Goal: Use online tool/utility: Use online tool/utility

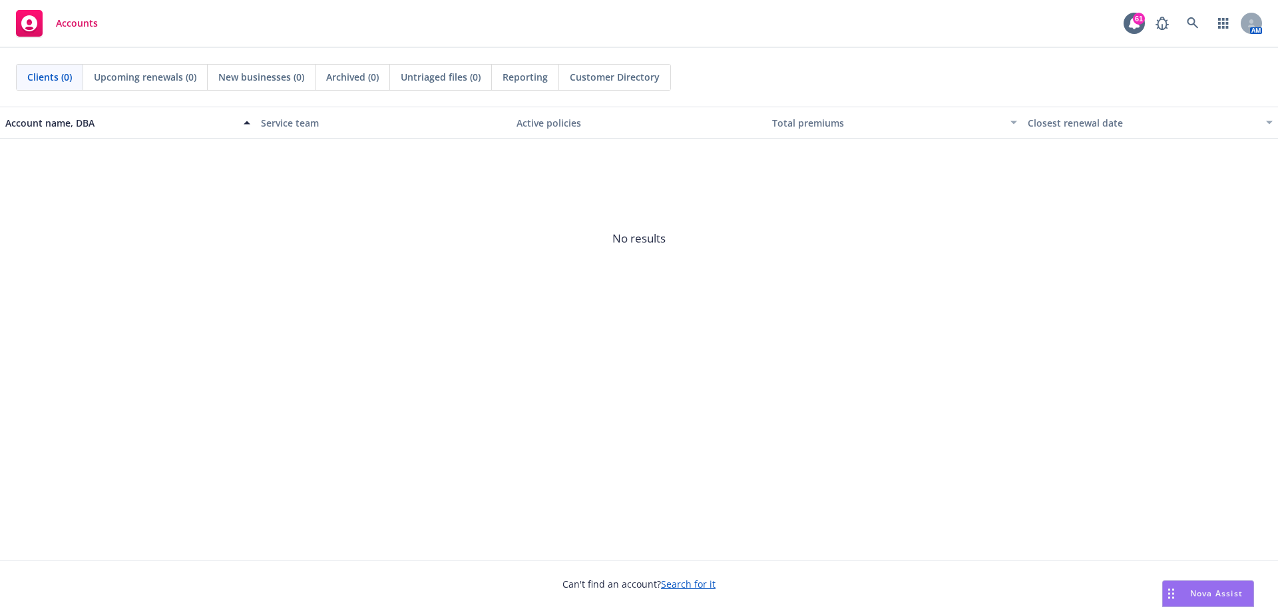
click at [1184, 593] on div "Nova Assist" at bounding box center [1217, 592] width 74 height 11
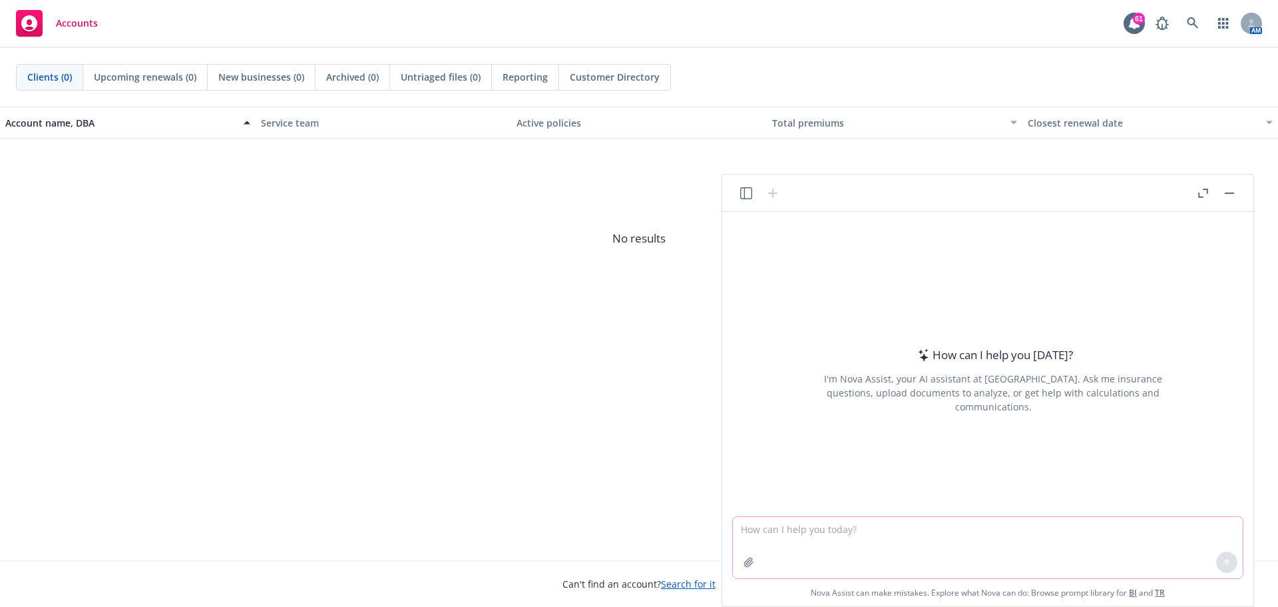
click at [787, 519] on textarea at bounding box center [988, 547] width 510 height 61
drag, startPoint x: 786, startPoint y: 528, endPoint x: 764, endPoint y: 527, distance: 22.0
click at [785, 528] on textarea at bounding box center [988, 547] width 510 height 61
click at [768, 551] on textarea "Please edit the email below." at bounding box center [988, 547] width 510 height 61
click at [876, 523] on textarea "Please edit the email below." at bounding box center [988, 547] width 510 height 61
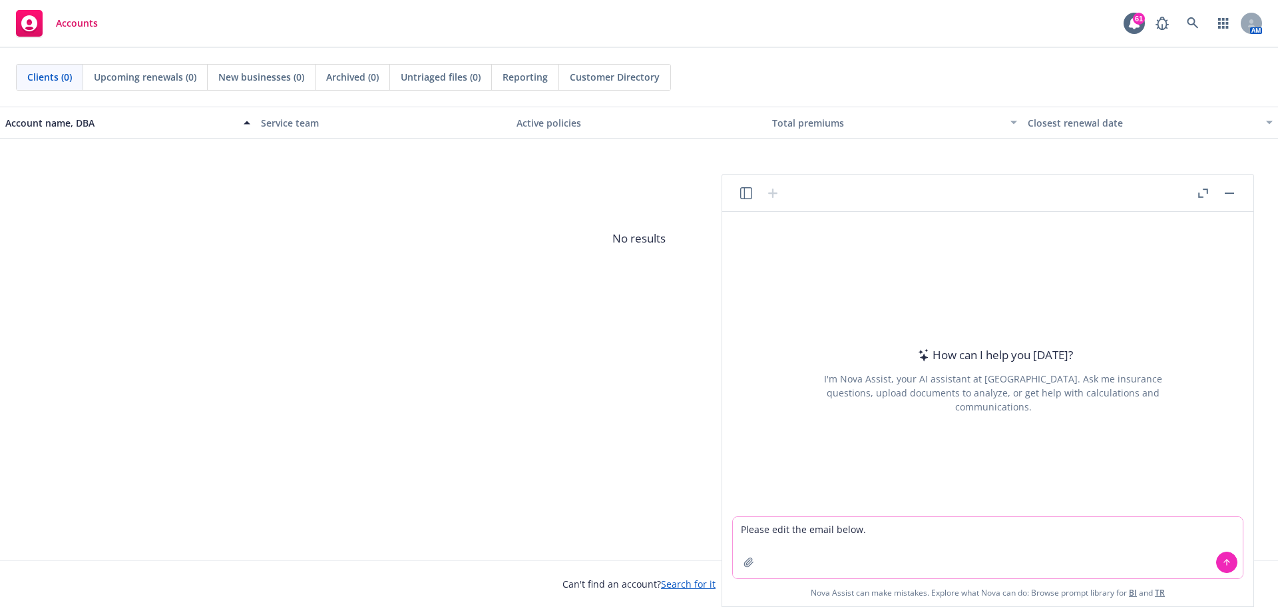
click at [1232, 565] on button at bounding box center [1226, 561] width 21 height 21
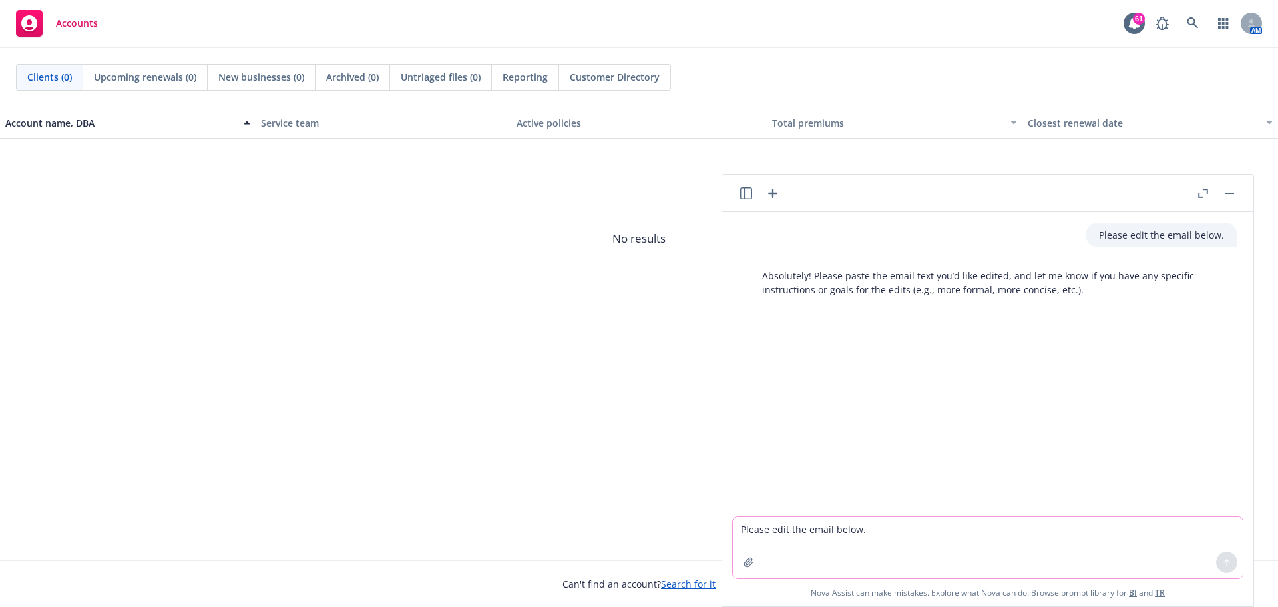
paste textarea "We discussed the projections submitted with the Horizon Team. The annual projec…"
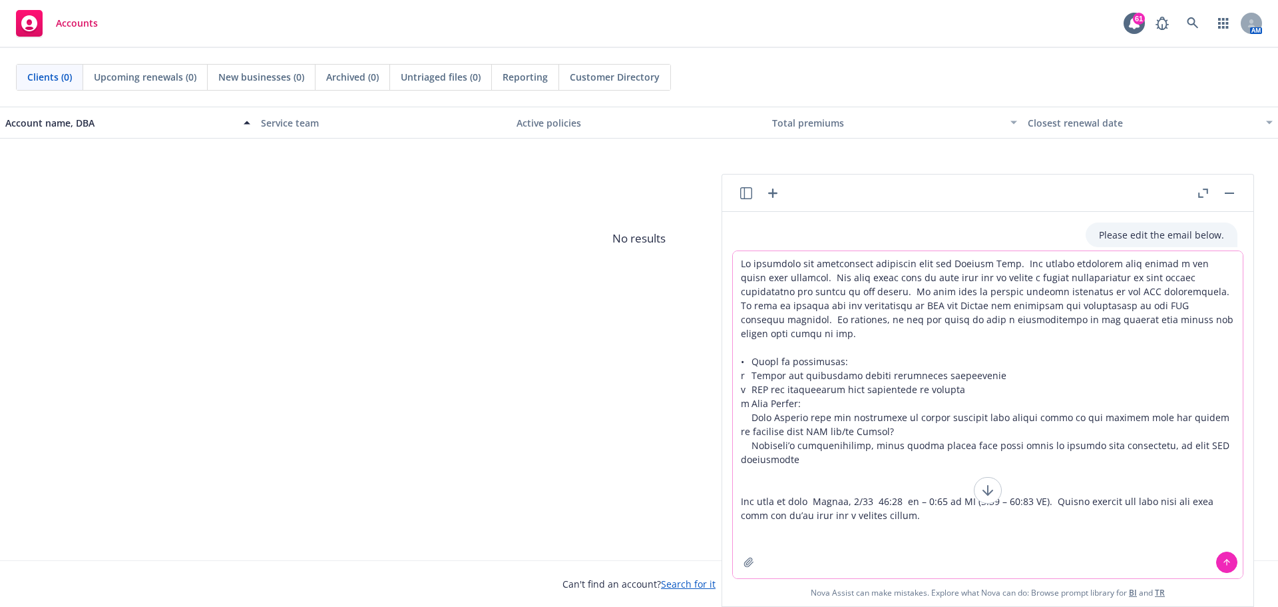
type textarea "We discussed the projections submitted with the Horizon Team. The annual projec…"
click at [1228, 560] on icon at bounding box center [1226, 561] width 9 height 9
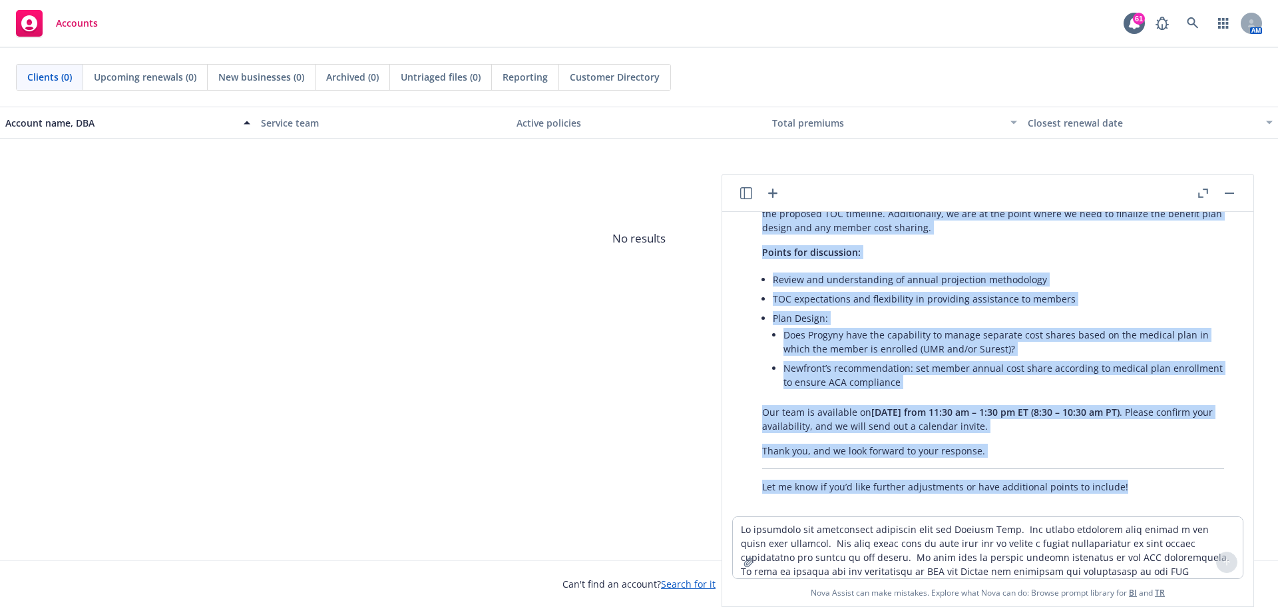
scroll to position [491, 0]
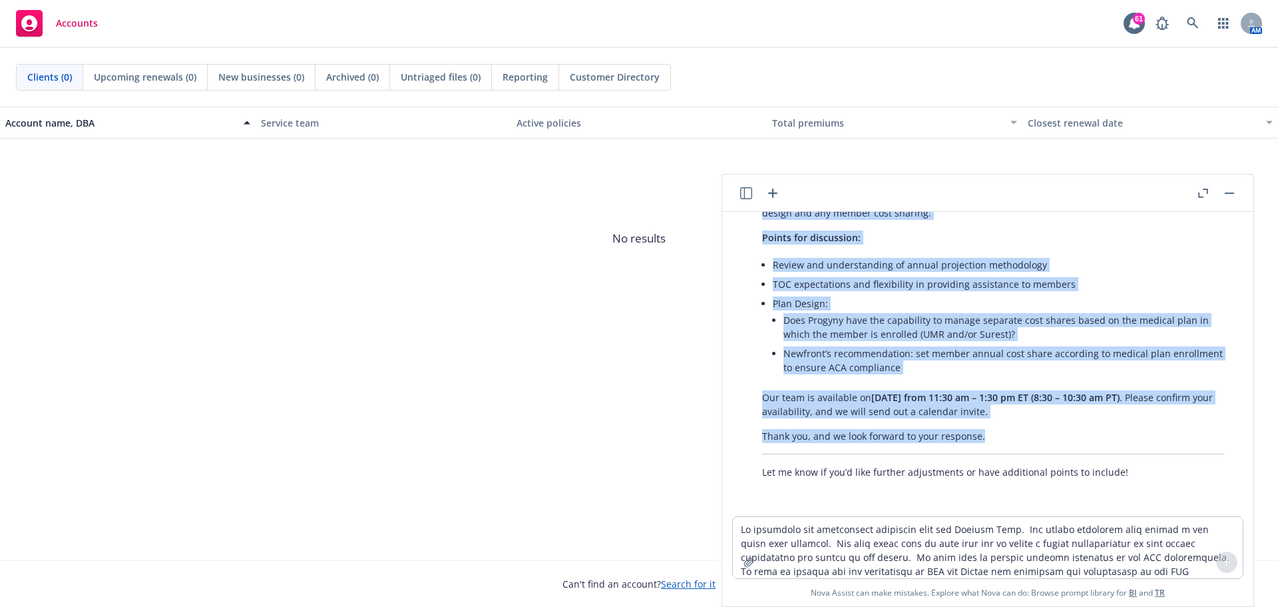
drag, startPoint x: 762, startPoint y: 286, endPoint x: 1047, endPoint y: 435, distance: 321.6
click at [1047, 435] on div "Here’s a revised and polished version of your email: We recently discussed the …" at bounding box center [993, 277] width 489 height 414
copy div "We recently discussed the projections submitted in collaboration with the Horiz…"
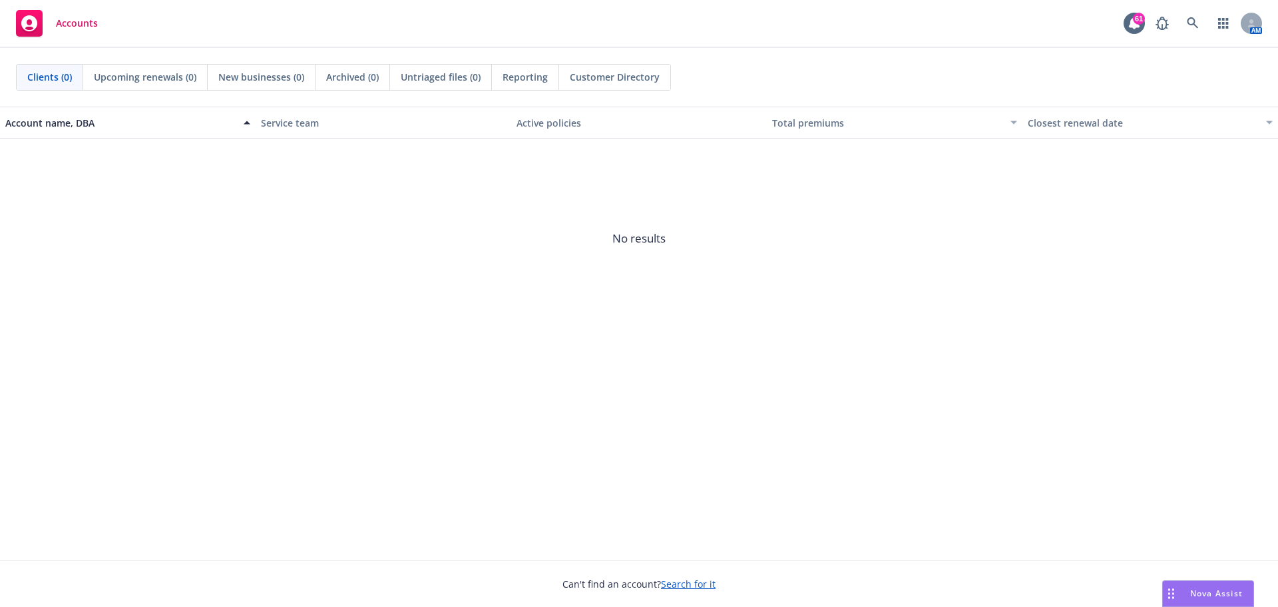
click at [1199, 589] on span "Nova Assist" at bounding box center [1216, 592] width 53 height 11
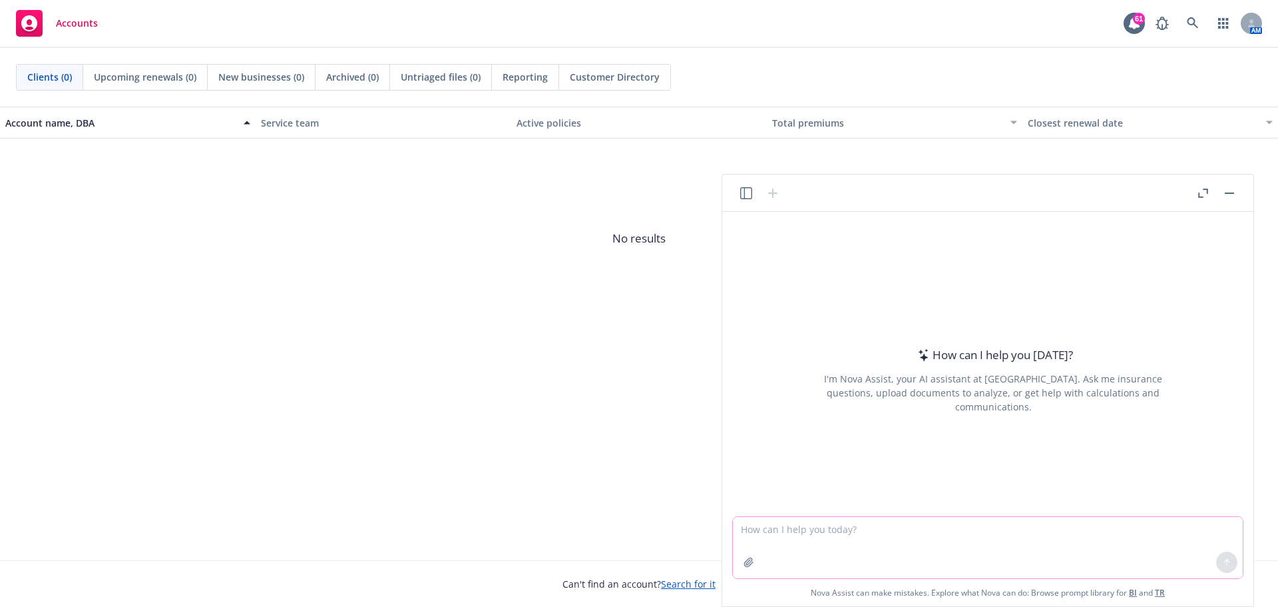
click at [871, 531] on textarea at bounding box center [988, 547] width 510 height 61
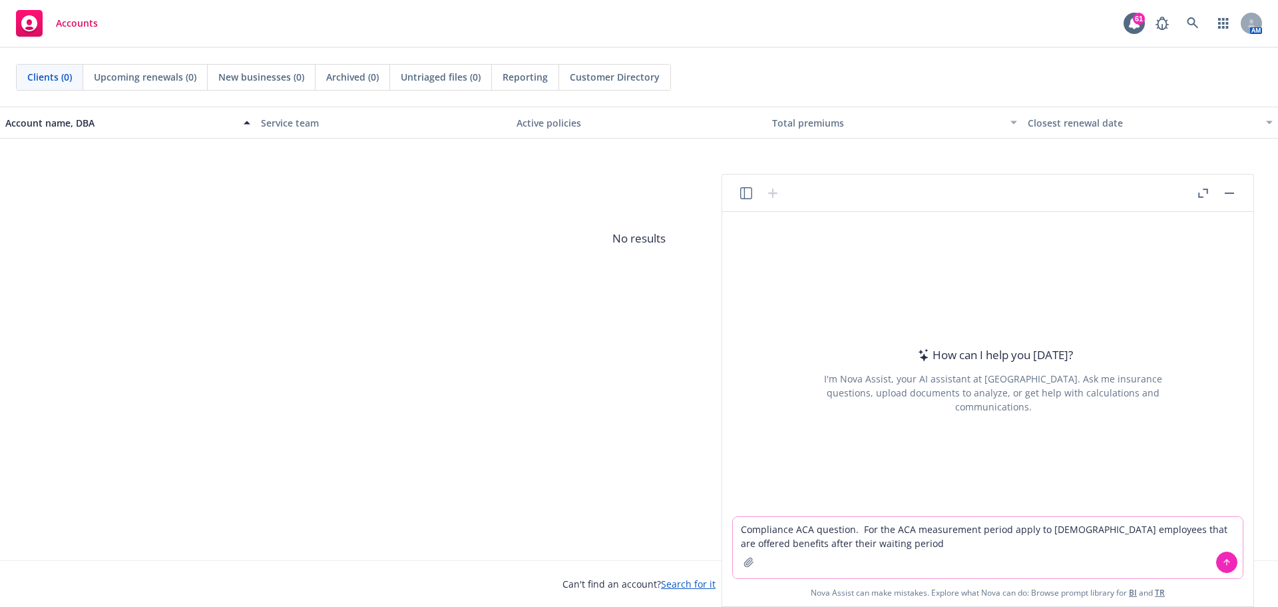
type textarea "Compliance ACA question. For the ACA measurement period apply to [DEMOGRAPHIC_D…"
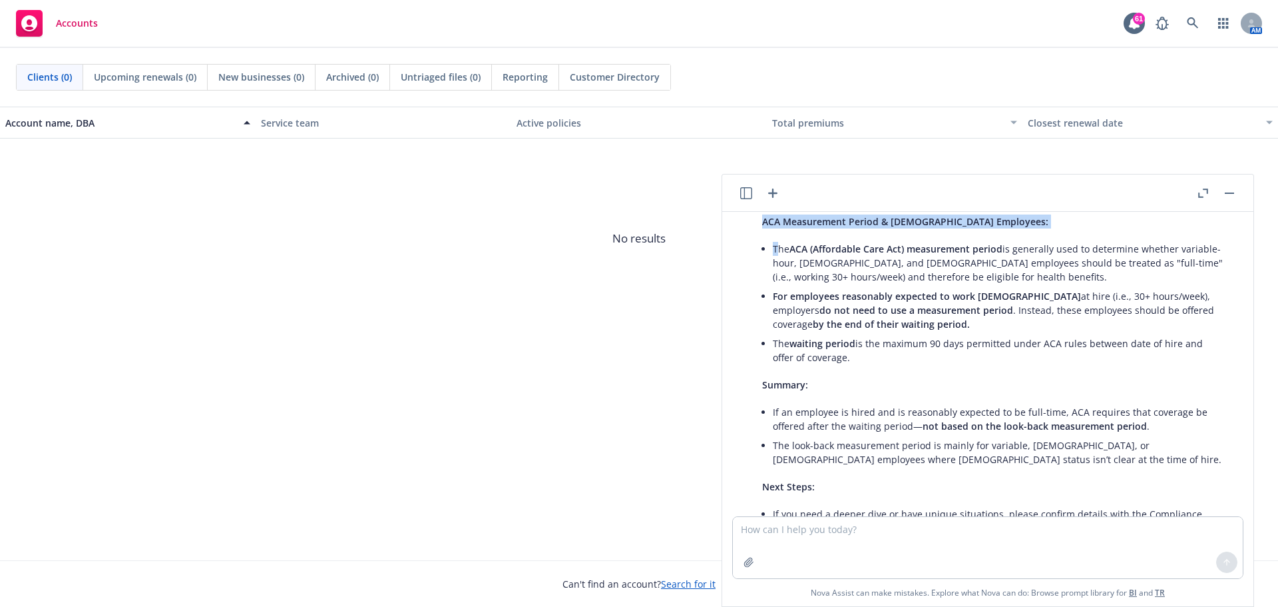
scroll to position [105, 0]
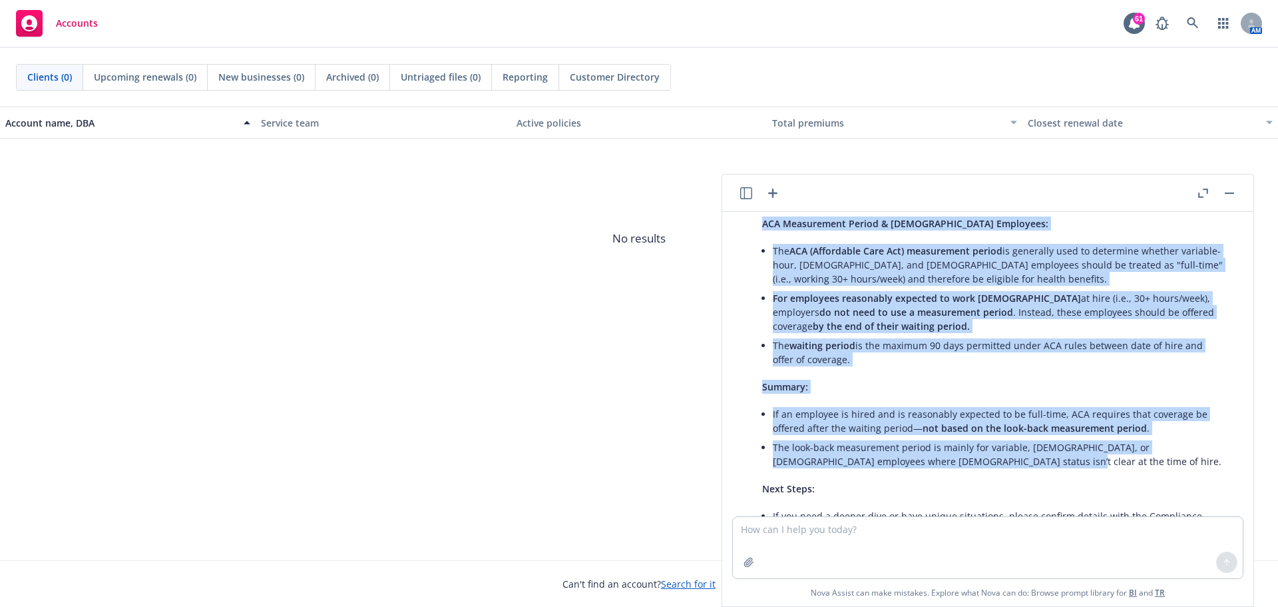
drag, startPoint x: 765, startPoint y: 220, endPoint x: 894, endPoint y: 414, distance: 232.5
click at [1020, 466] on div "General informational purposes only. For legal or compliance questions, please …" at bounding box center [993, 377] width 489 height 411
copy div "ACA Measurement Period & [DEMOGRAPHIC_DATA] Employees: The ACA (Affordable Care…"
click at [859, 541] on textarea at bounding box center [988, 547] width 510 height 61
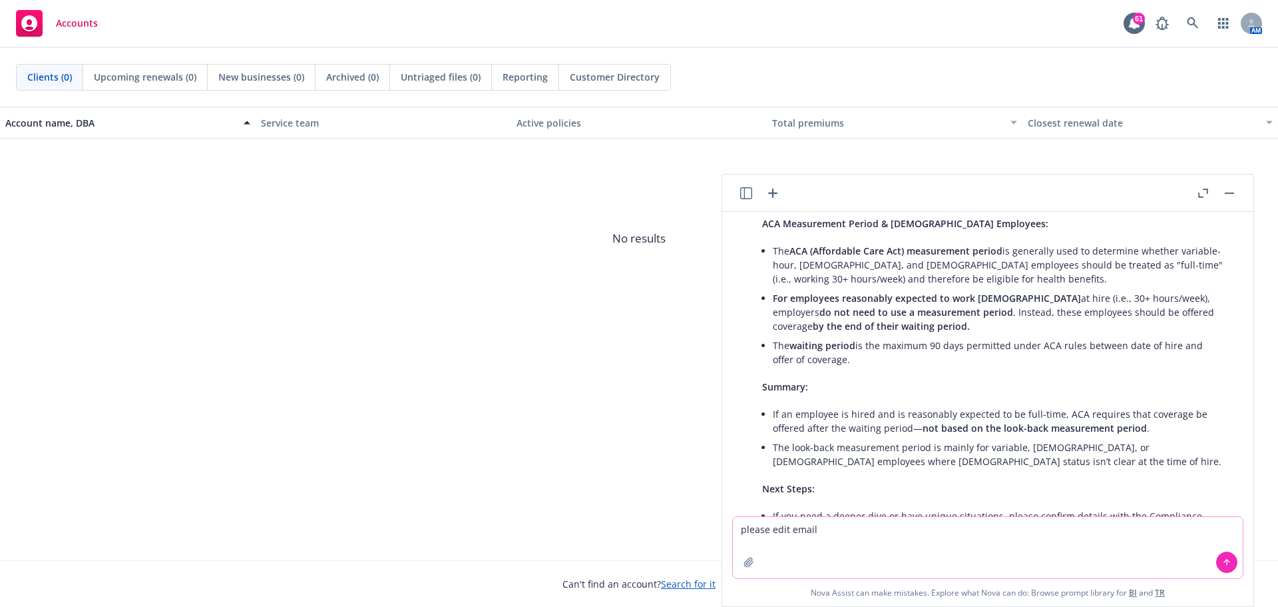
type textarea "please edit email"
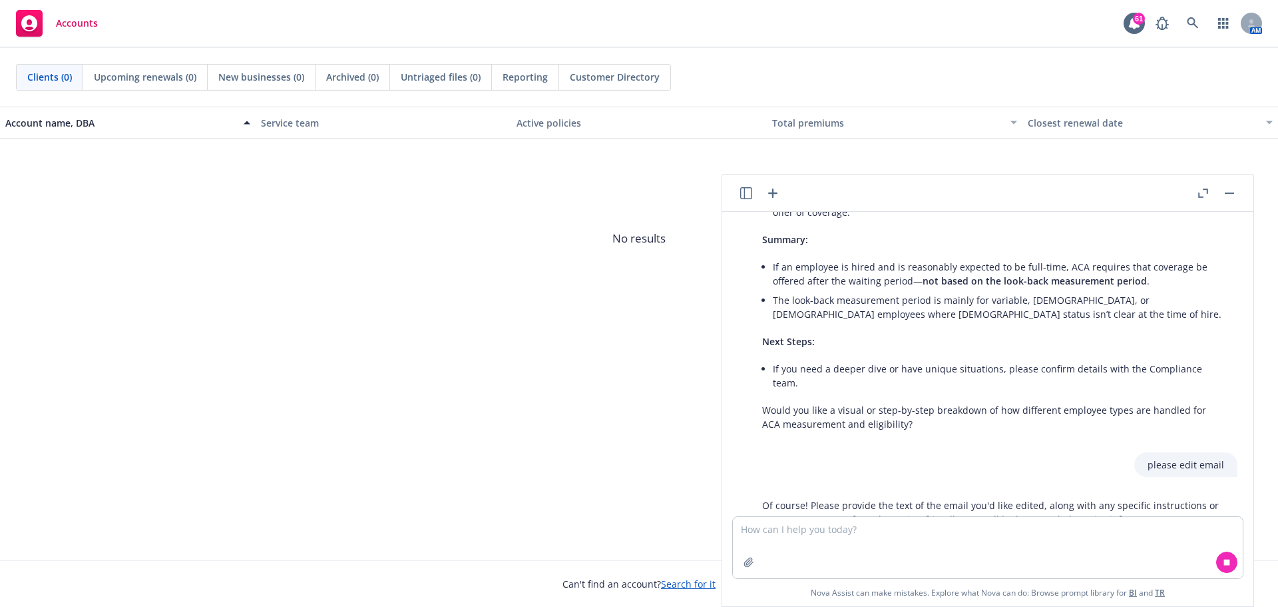
scroll to position [285, 0]
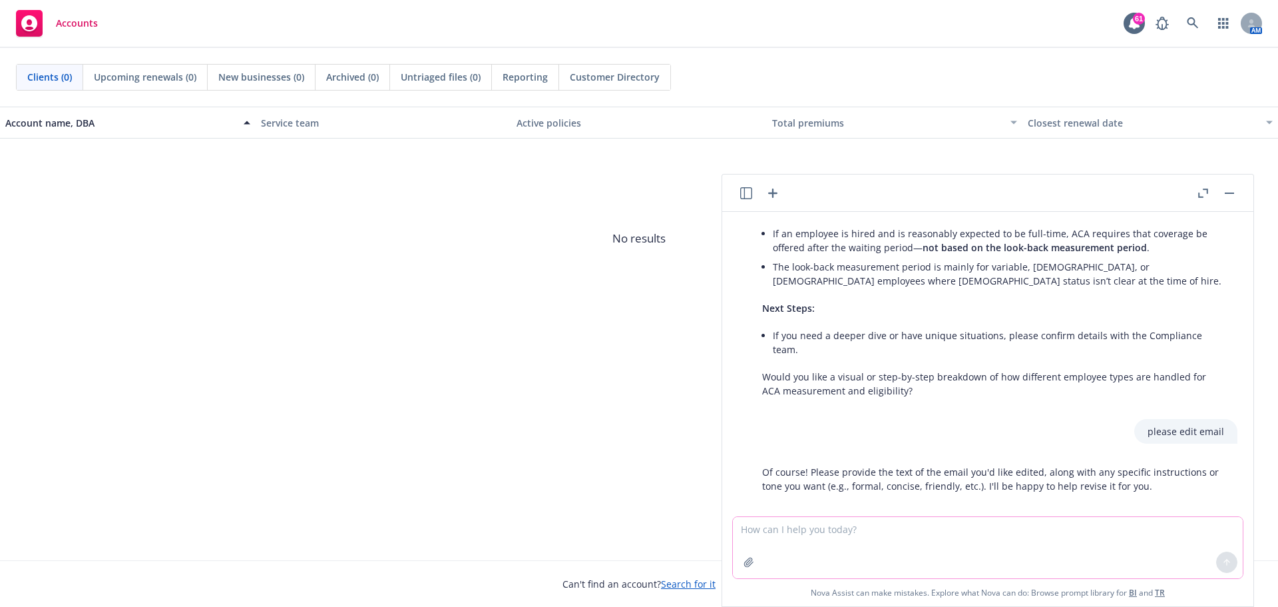
click at [758, 532] on textarea at bounding box center [988, 547] width 510 height 61
paste textarea "For [PERSON_NAME], you will need to determine when her protected leave terminat…"
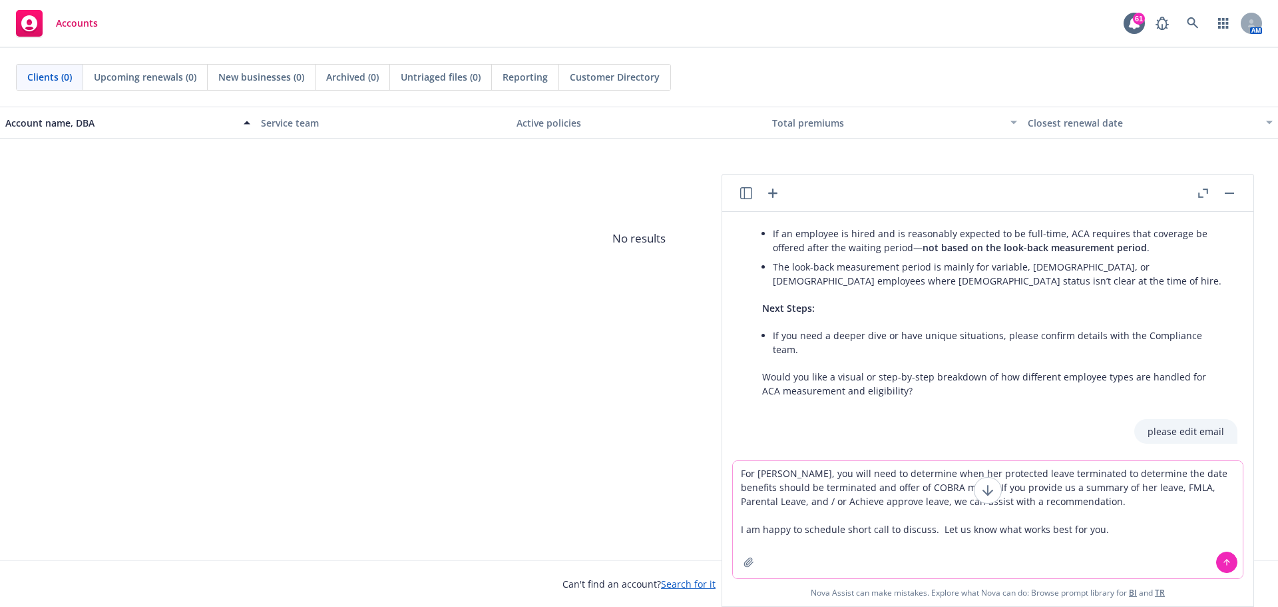
type textarea "For [PERSON_NAME], you will need to determine when her protected leave terminat…"
click at [1224, 562] on icon at bounding box center [1226, 560] width 5 height 3
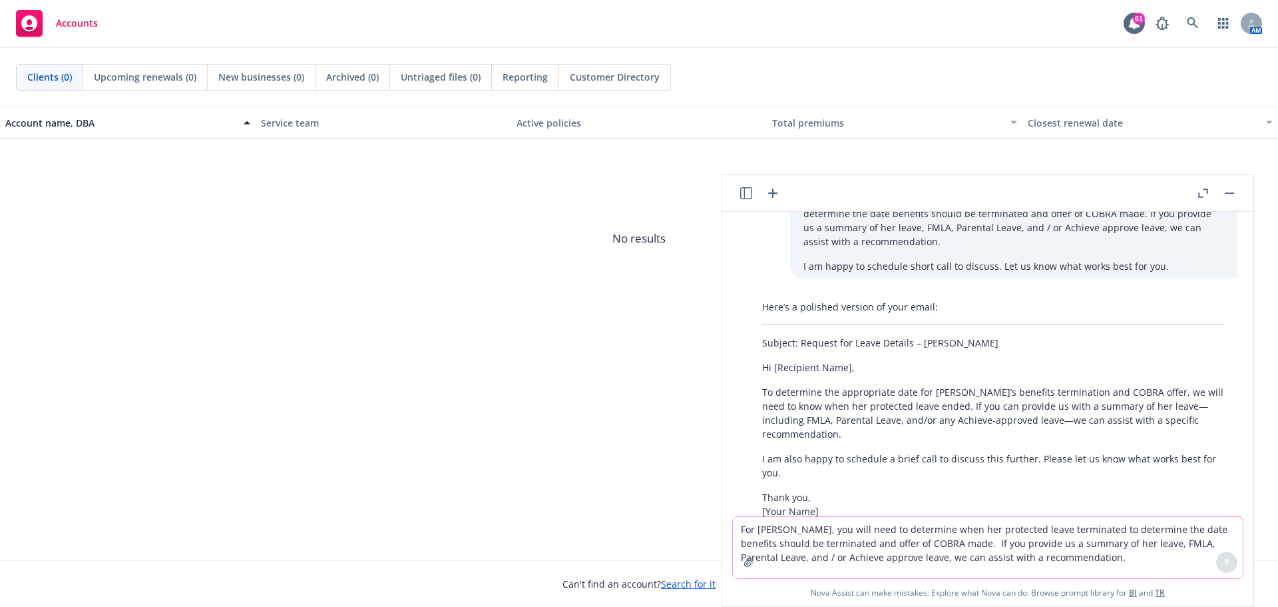
scroll to position [637, 0]
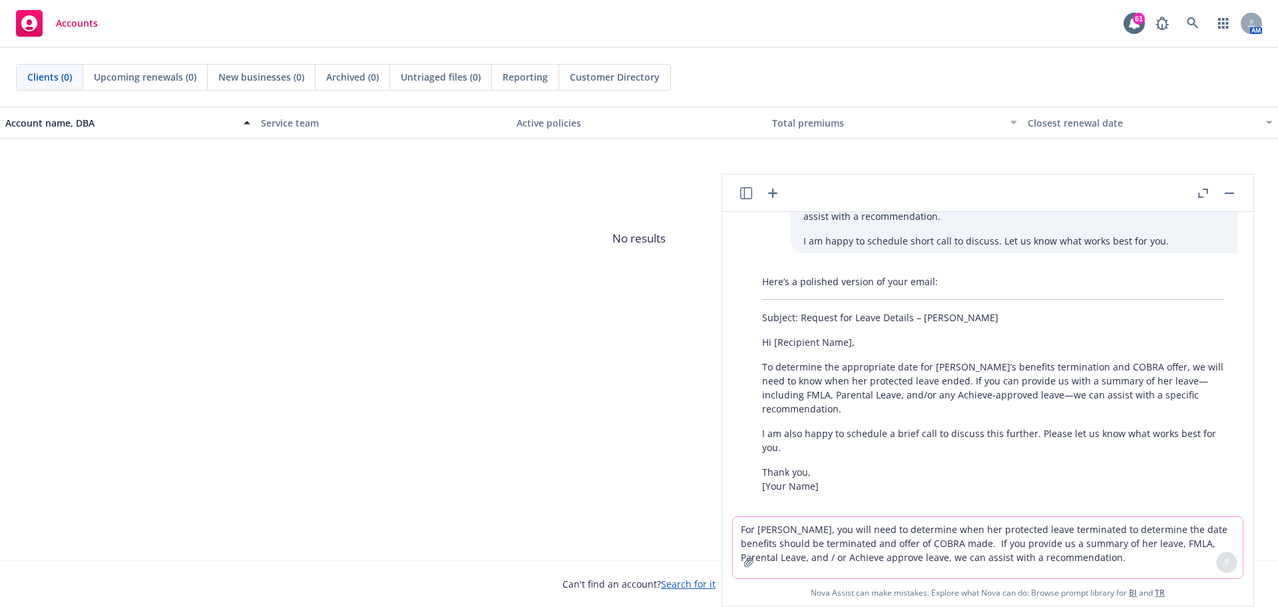
click at [829, 404] on div "Here’s a polished version of your email: Subject: Request for Leave Details – […" at bounding box center [993, 383] width 489 height 229
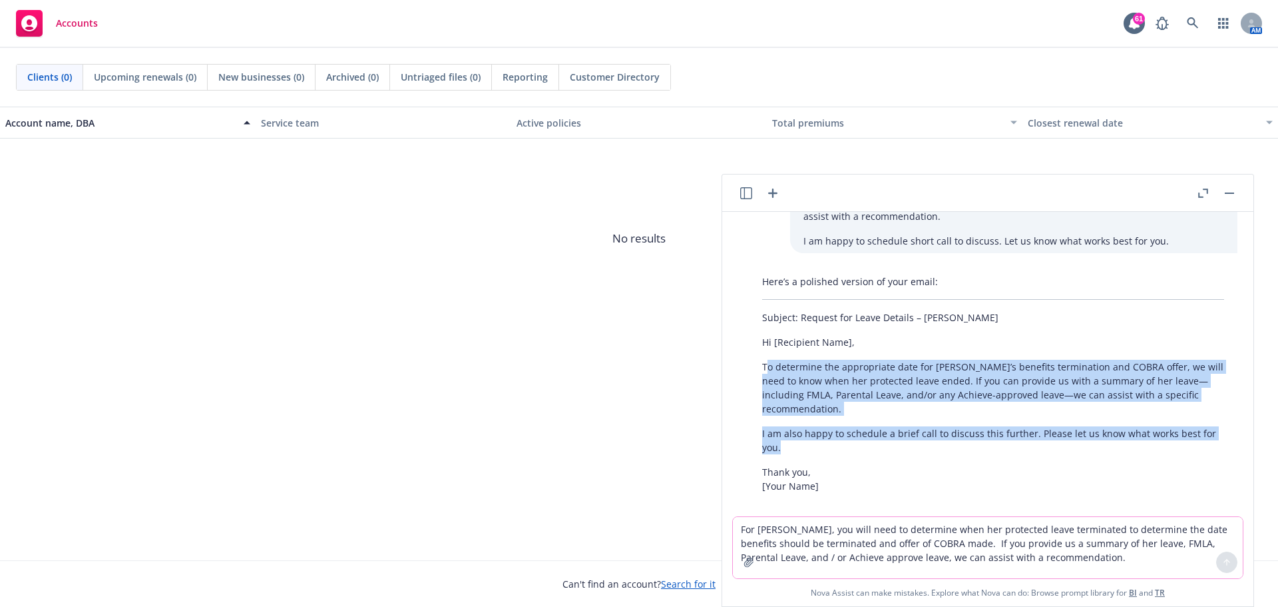
drag, startPoint x: 765, startPoint y: 350, endPoint x: 1115, endPoint y: 435, distance: 359.6
click at [1115, 435] on div "Here’s a polished version of your email: Subject: Request for Leave Details – […" at bounding box center [993, 383] width 489 height 229
copy div "o determine the appropriate date for [PERSON_NAME]’s benefits termination and C…"
